Goal: Download file/media

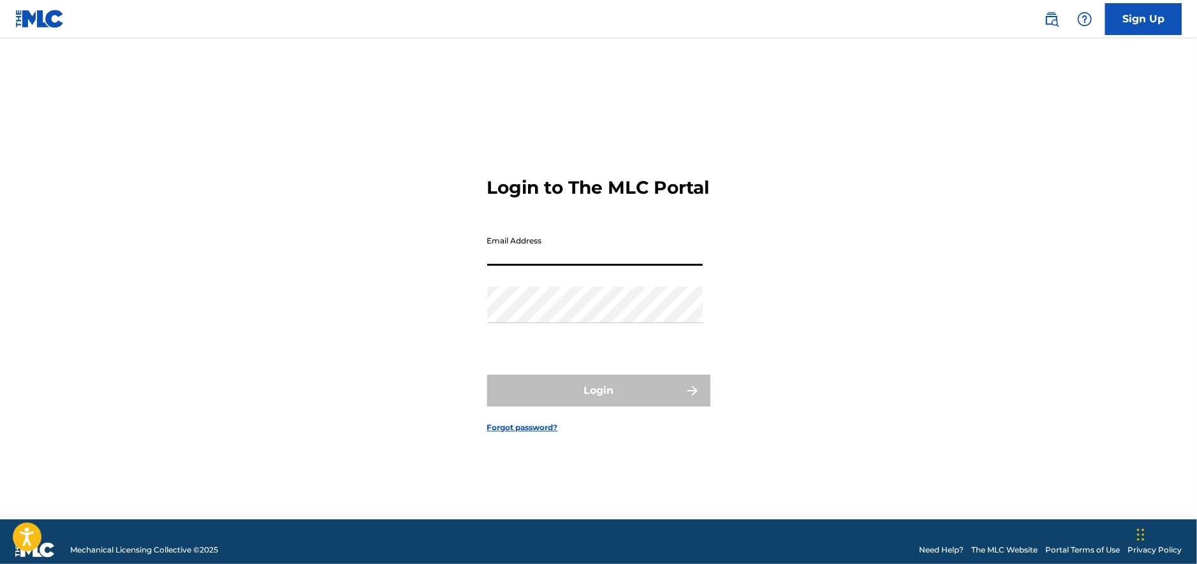
click at [545, 266] on input "Email Address" at bounding box center [595, 248] width 216 height 36
type input "[PERSON_NAME][EMAIL_ADDRESS][DOMAIN_NAME]"
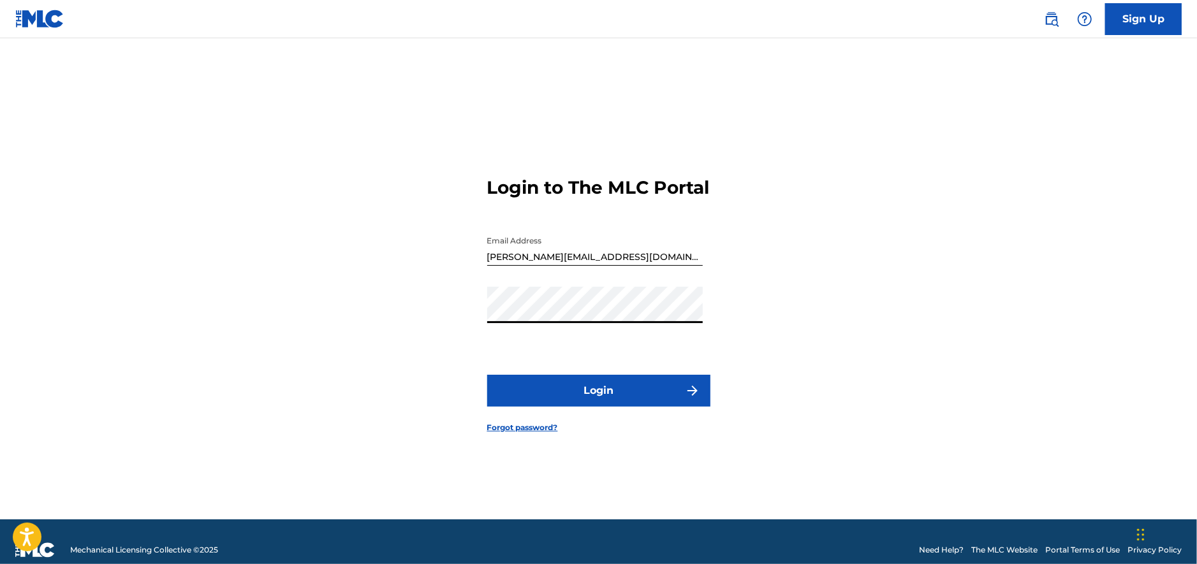
click at [598, 394] on button "Login" at bounding box center [598, 391] width 223 height 32
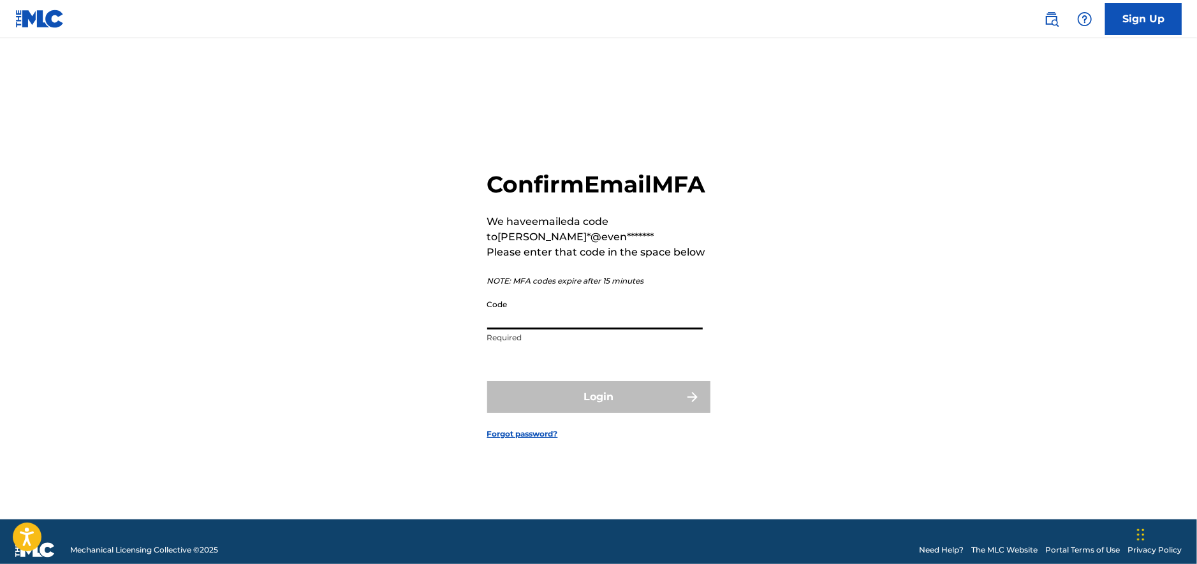
click at [597, 330] on input "Code" at bounding box center [595, 311] width 216 height 36
paste input "800686"
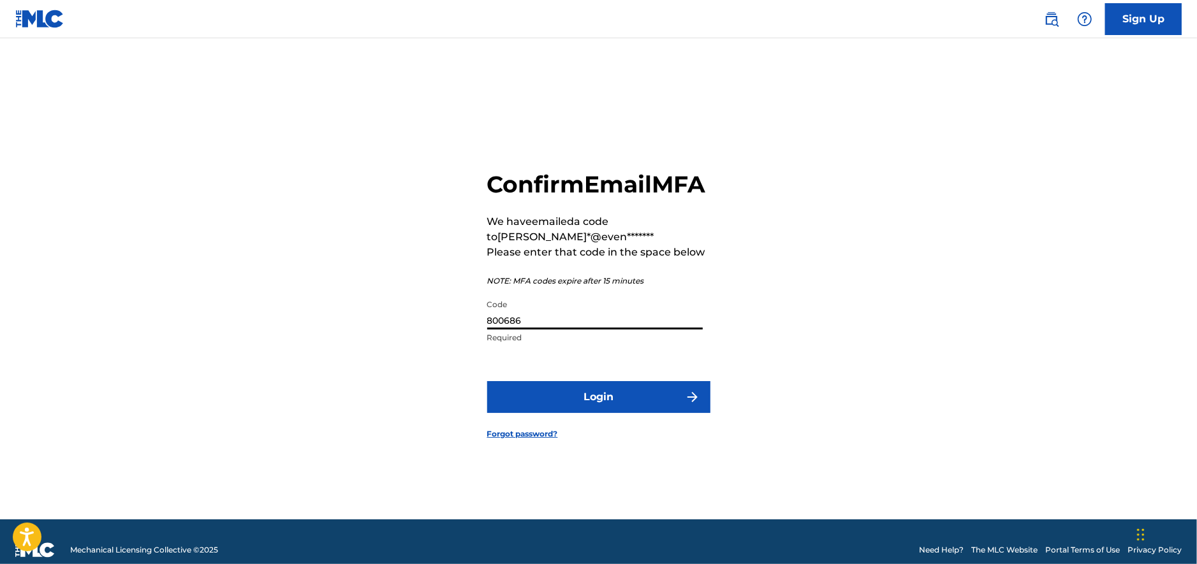
type input "800686"
click at [581, 408] on button "Login" at bounding box center [598, 397] width 223 height 32
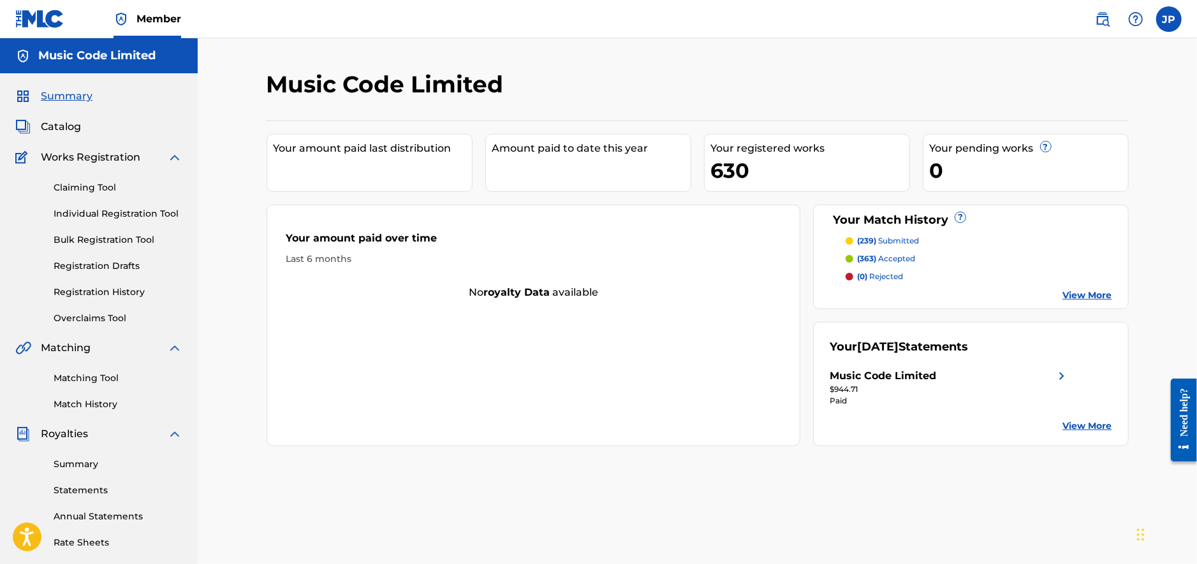
click at [909, 384] on div "$944.71" at bounding box center [950, 389] width 240 height 11
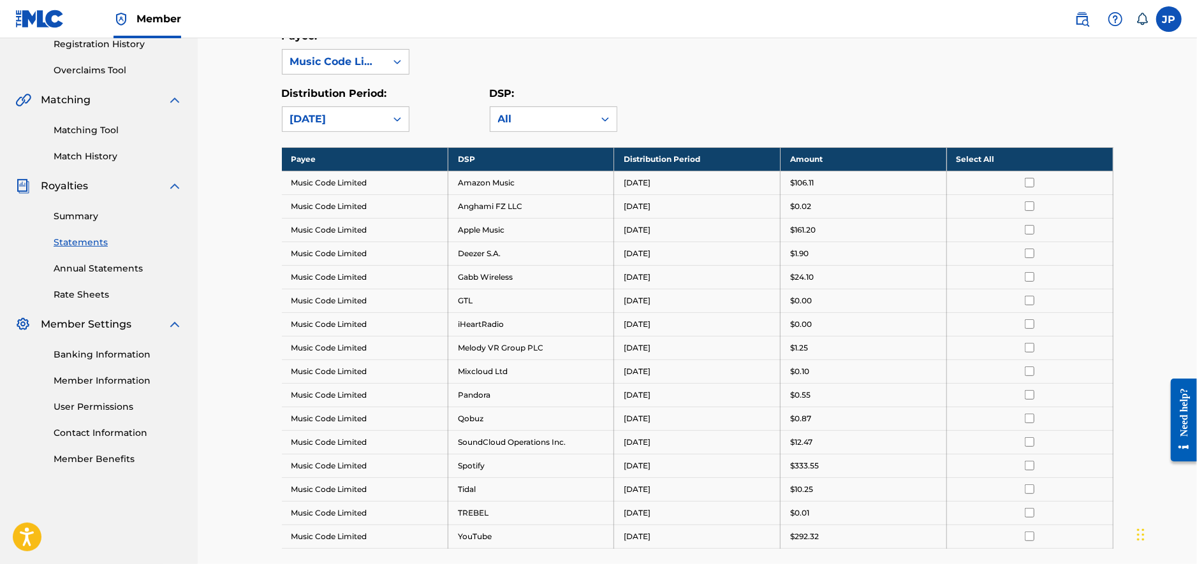
scroll to position [246, 0]
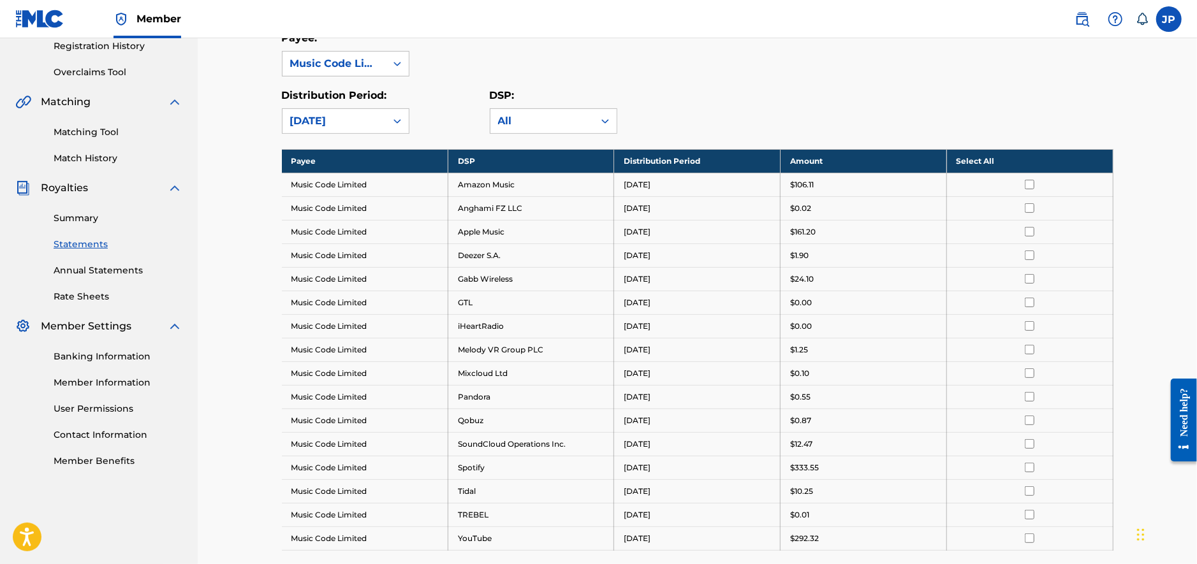
click at [988, 158] on th "Select All" at bounding box center [1029, 161] width 166 height 24
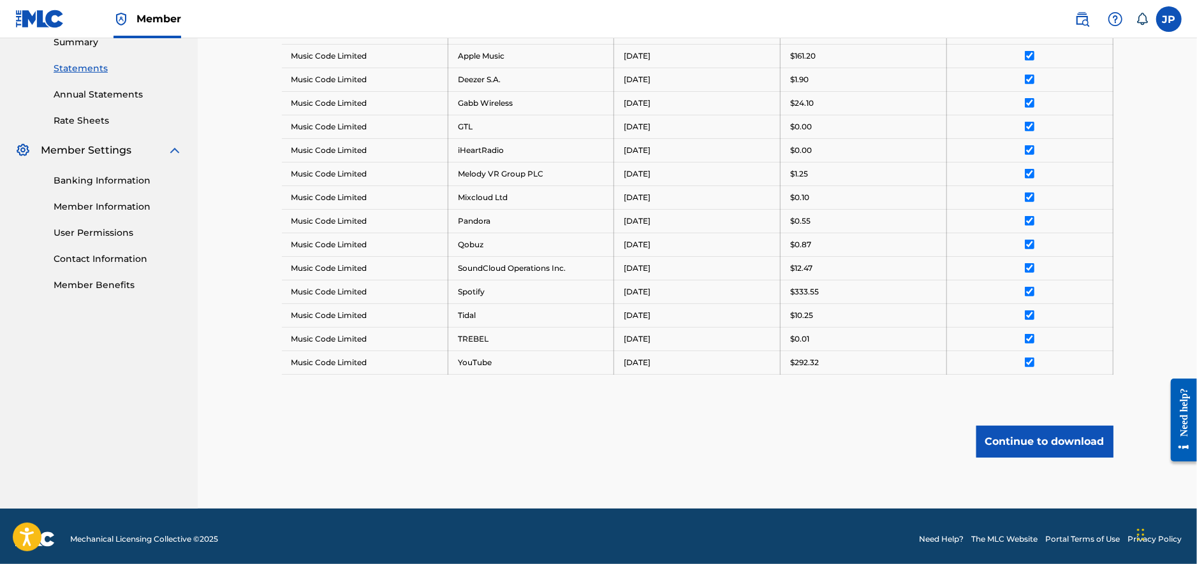
click at [1018, 433] on button "Continue to download" at bounding box center [1044, 442] width 137 height 32
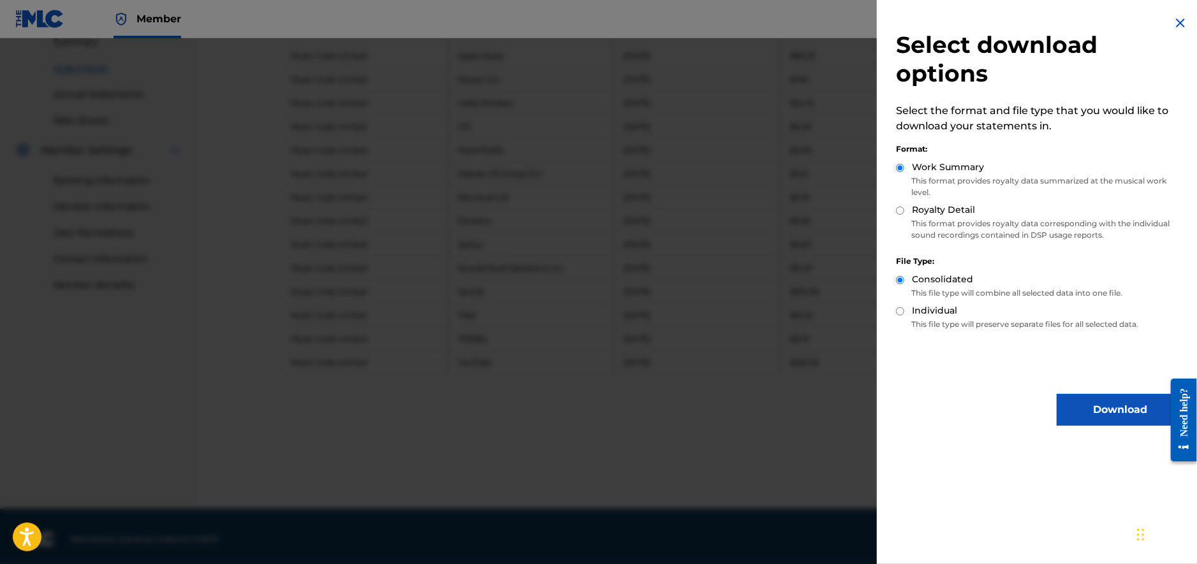
click at [1073, 399] on button "Download" at bounding box center [1121, 410] width 128 height 32
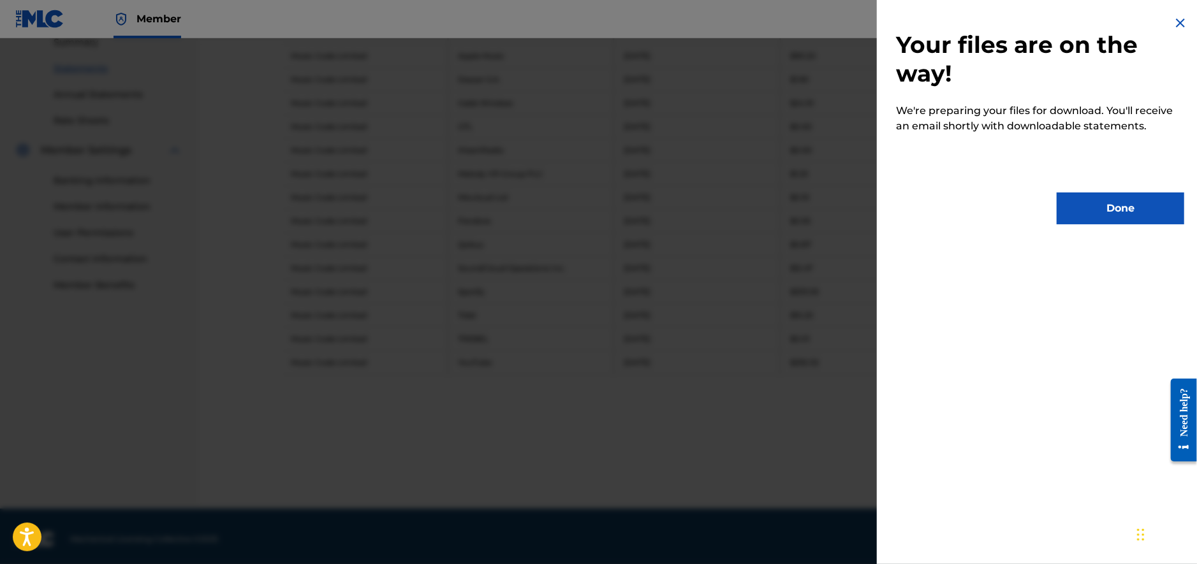
click at [1096, 210] on button "Done" at bounding box center [1121, 209] width 128 height 32
